Goal: Transaction & Acquisition: Purchase product/service

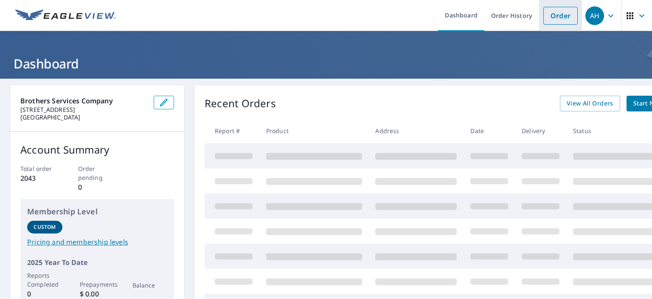
click at [547, 15] on link "Order" at bounding box center [561, 16] width 34 height 18
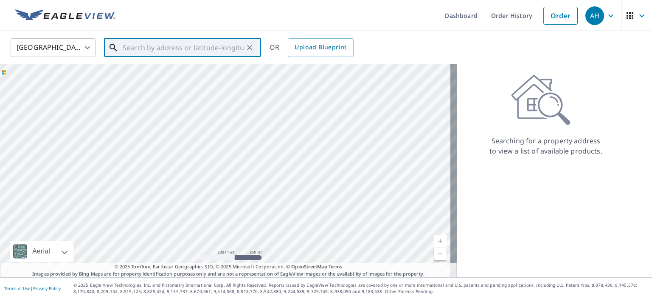
click at [130, 47] on input "text" at bounding box center [183, 48] width 121 height 24
paste input "[STREET_ADDRESS]"
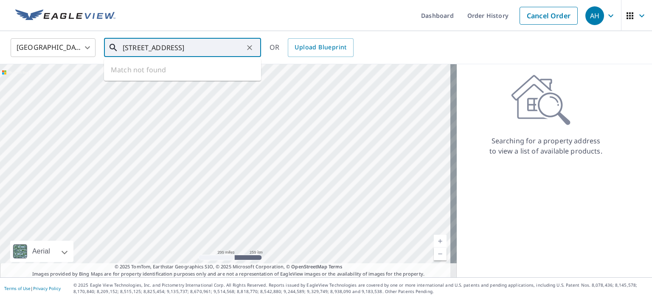
scroll to position [0, 25]
click at [191, 78] on p "[GEOGRAPHIC_DATA], MD 21163" at bounding box center [187, 81] width 133 height 8
type input "[STREET_ADDRESS]"
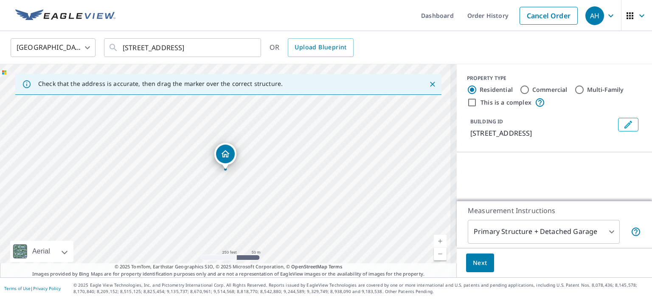
scroll to position [0, 0]
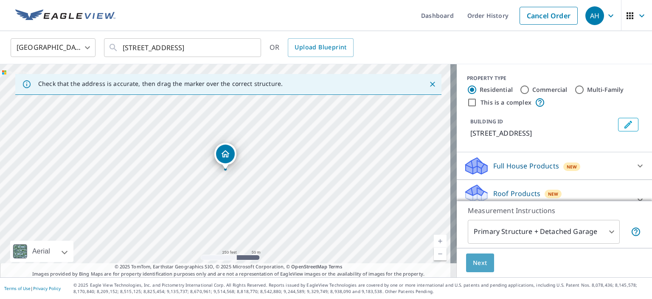
click at [473, 258] on span "Next" at bounding box center [480, 262] width 14 height 11
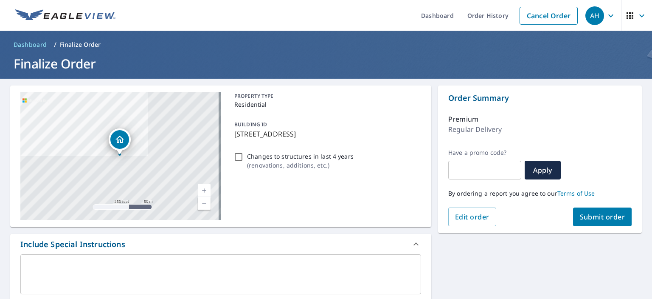
click at [590, 217] on span "Submit order" at bounding box center [602, 216] width 45 height 9
